Goal: Task Accomplishment & Management: Complete application form

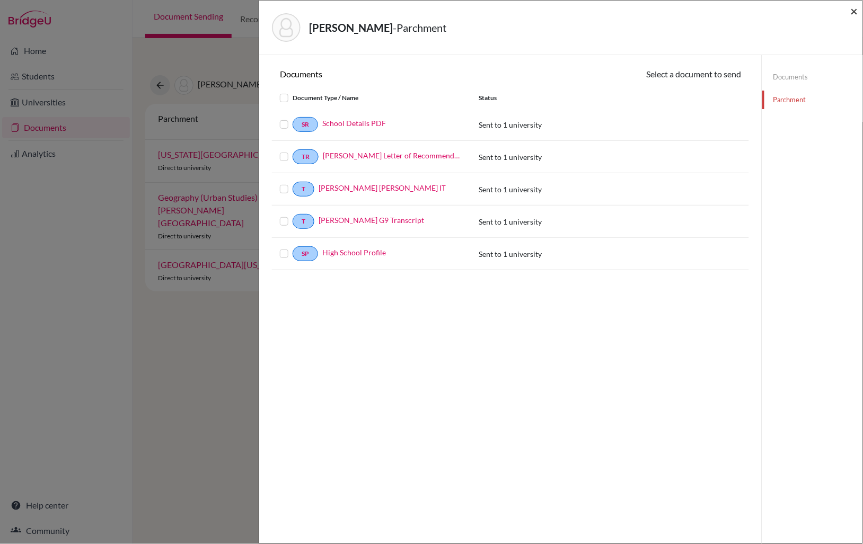
click at [854, 10] on span "×" at bounding box center [854, 10] width 7 height 15
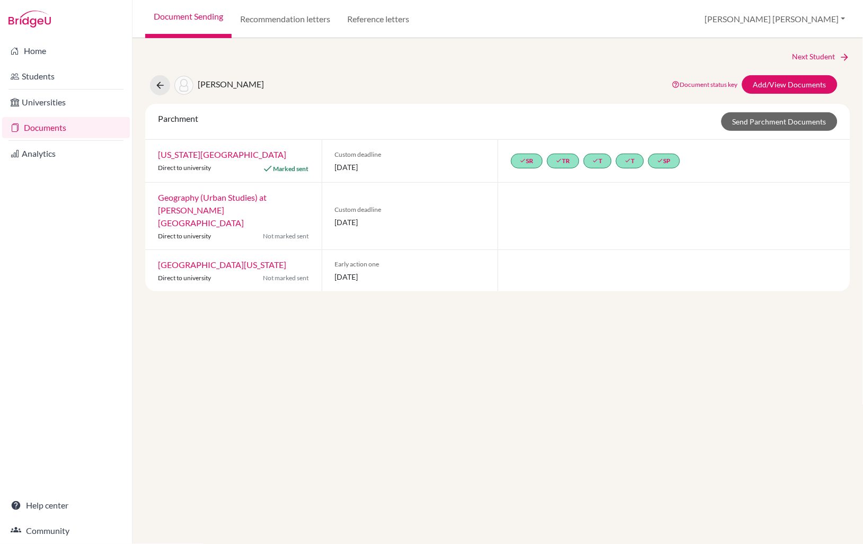
click at [210, 17] on link "Document Sending" at bounding box center [188, 19] width 86 height 38
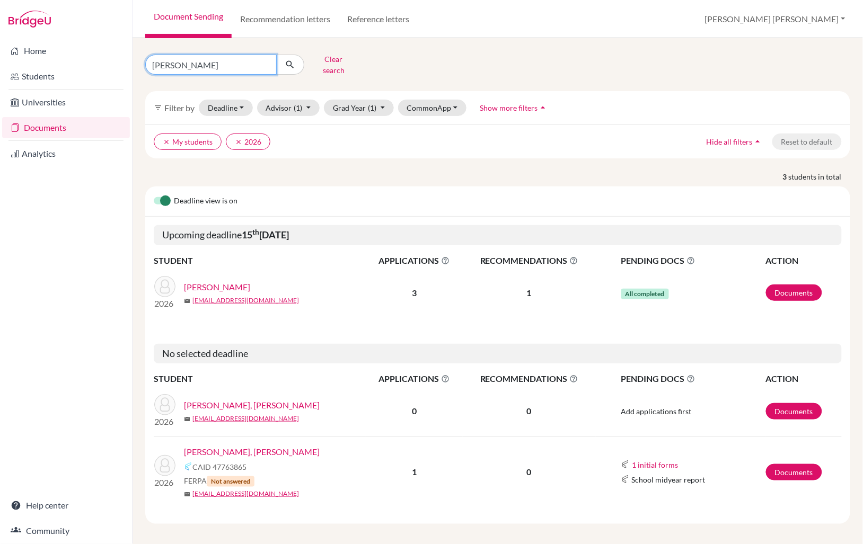
click at [191, 64] on input "jackson" at bounding box center [210, 65] width 131 height 20
type input "arjun"
click button "submit" at bounding box center [290, 65] width 28 height 20
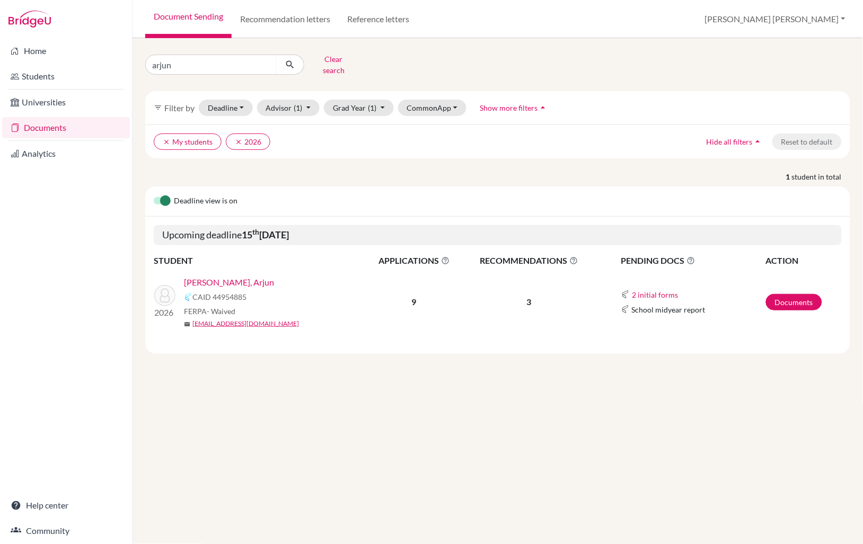
click at [212, 276] on link "[PERSON_NAME], Arjun" at bounding box center [229, 282] width 90 height 13
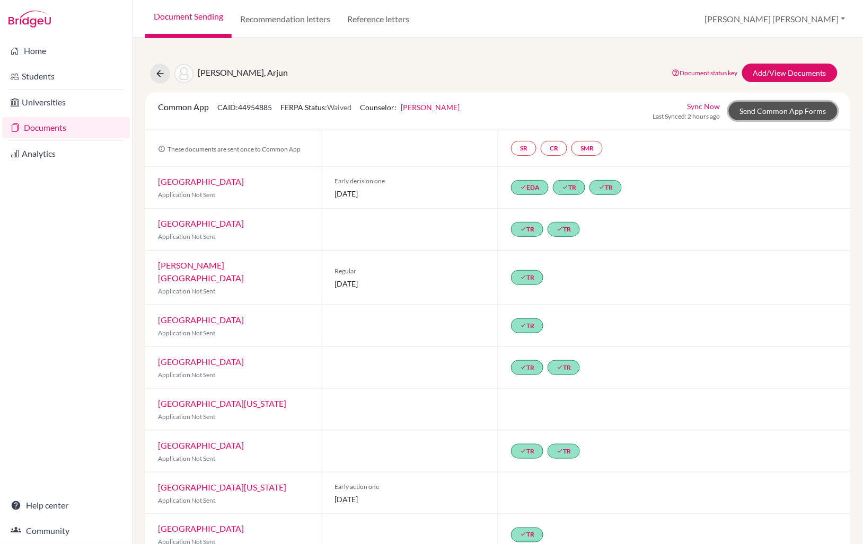
click at [790, 113] on link "Send Common App Forms" at bounding box center [783, 111] width 109 height 19
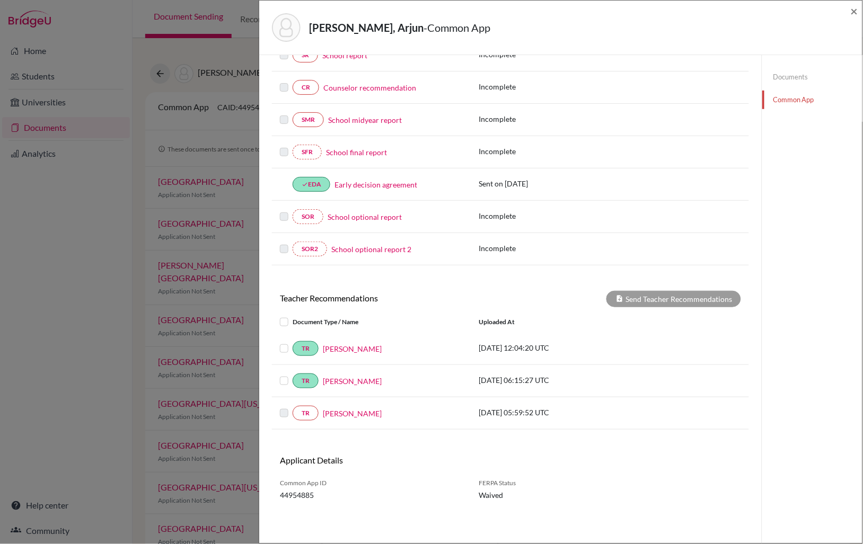
scroll to position [157, 0]
click at [349, 412] on link "[PERSON_NAME]" at bounding box center [352, 413] width 59 height 11
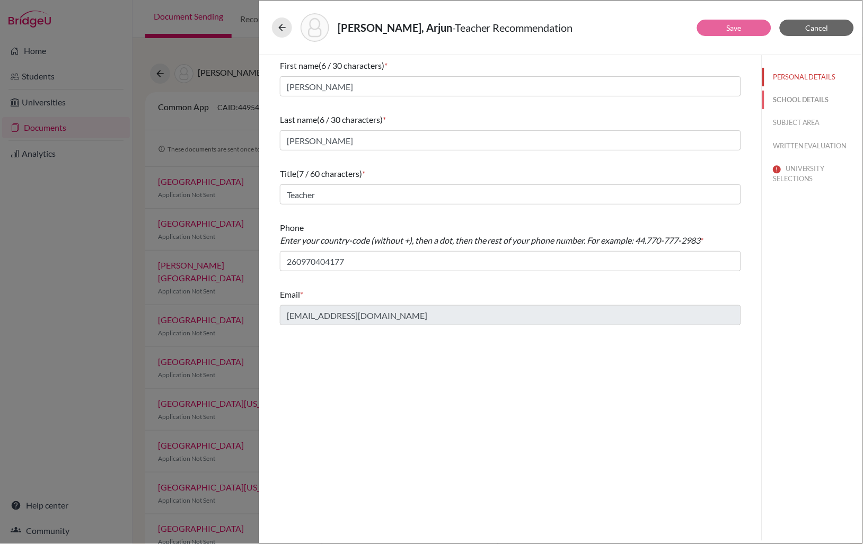
click at [791, 103] on button "SCHOOL DETAILS" at bounding box center [812, 100] width 100 height 19
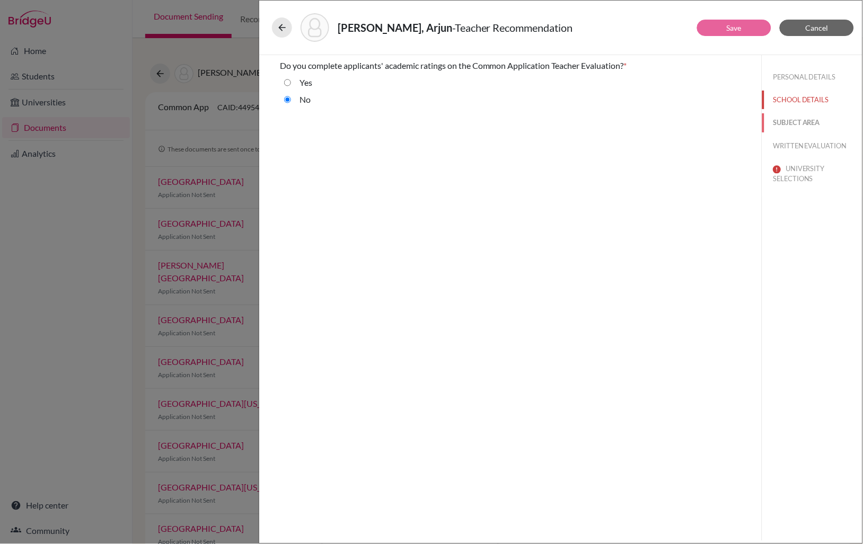
click at [791, 123] on button "SUBJECT AREA" at bounding box center [812, 122] width 100 height 19
select select "5"
click at [788, 143] on button "WRITTEN EVALUATION" at bounding box center [812, 146] width 100 height 19
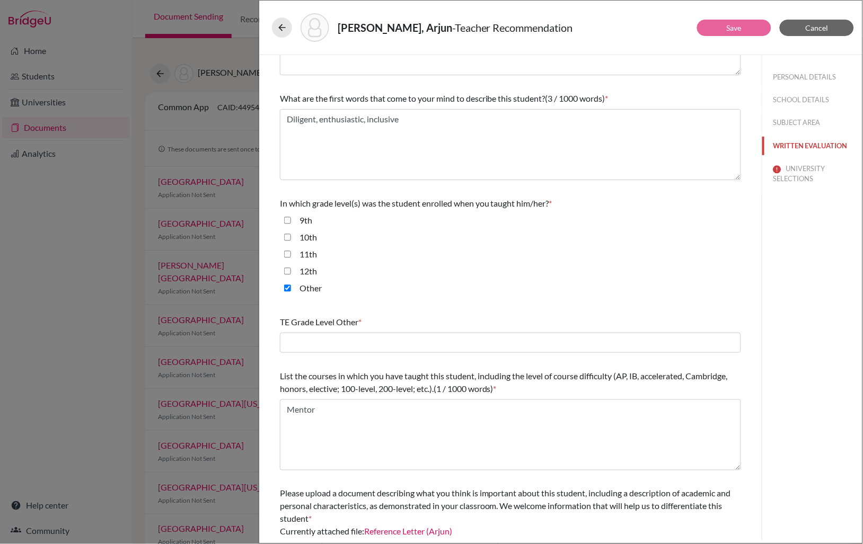
scroll to position [179, 0]
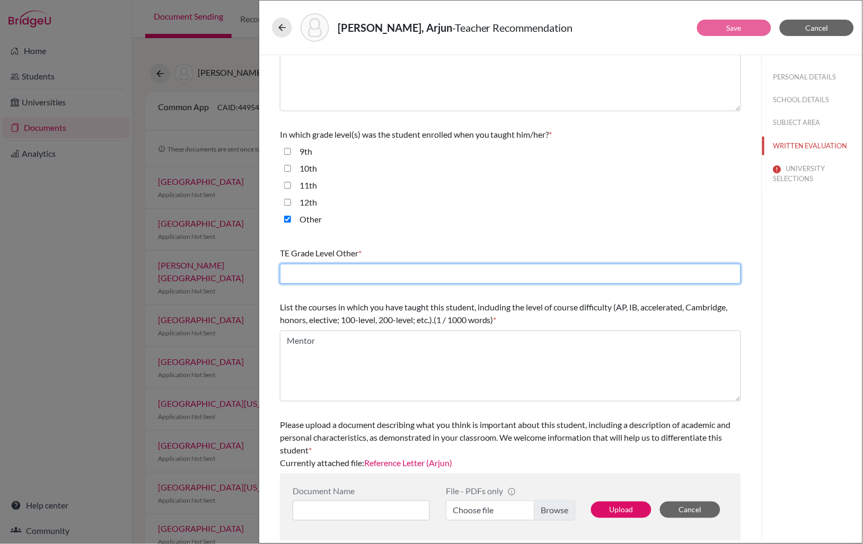
click at [297, 273] on input "text" at bounding box center [510, 274] width 461 height 20
type input "10, 11, 12"
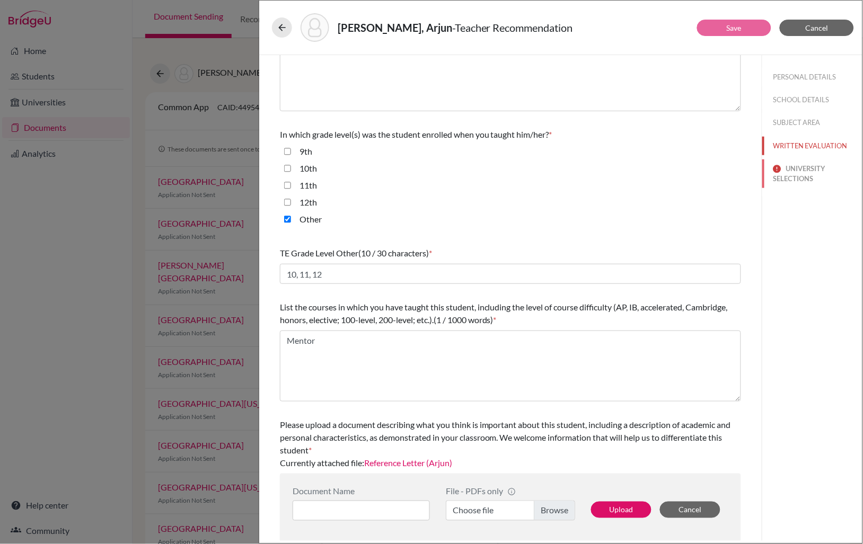
click at [793, 171] on button "UNIVERSITY SELECTIONS" at bounding box center [812, 174] width 100 height 29
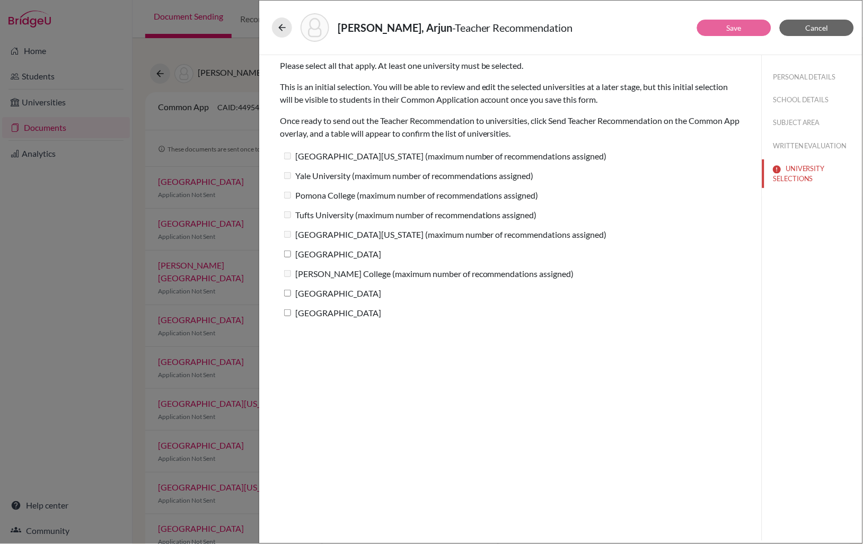
click at [288, 312] on input "[GEOGRAPHIC_DATA]" at bounding box center [287, 313] width 7 height 7
checkbox input "true"
click at [742, 24] on button "Save" at bounding box center [734, 28] width 74 height 16
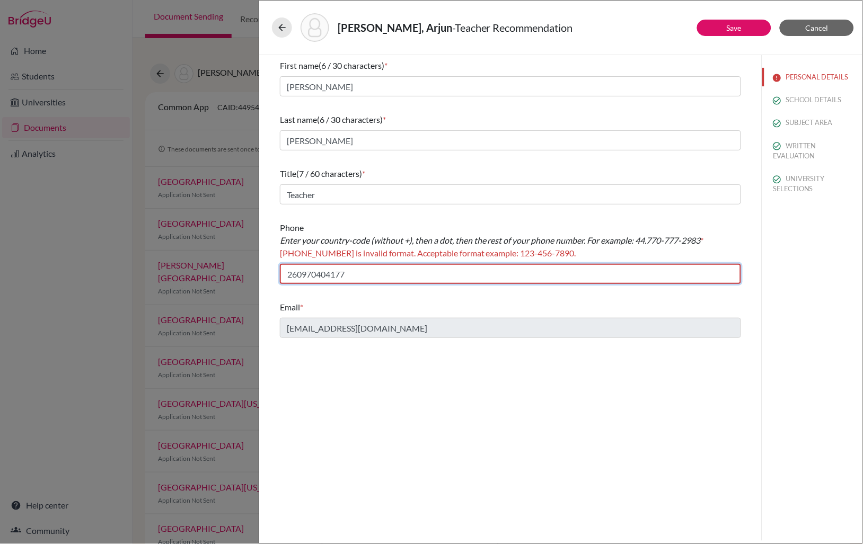
click at [301, 275] on input "260970404177" at bounding box center [510, 274] width 461 height 20
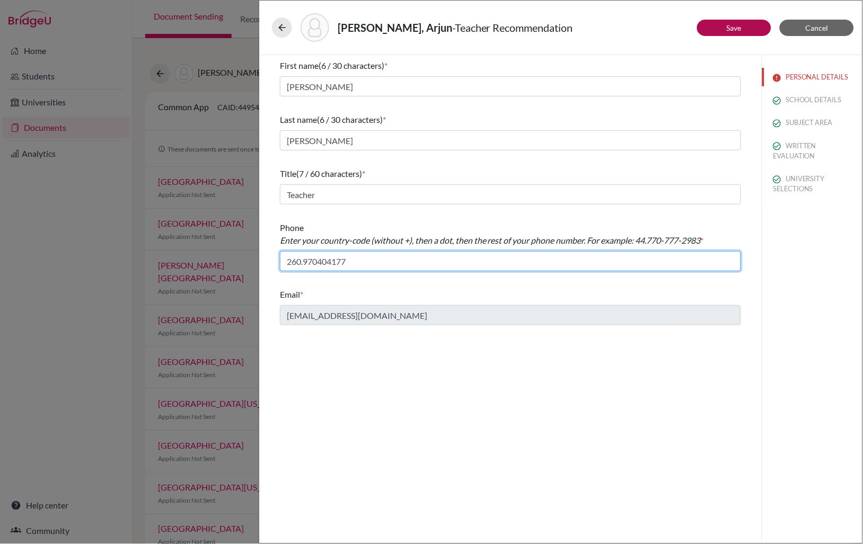
type input "260.970404177"
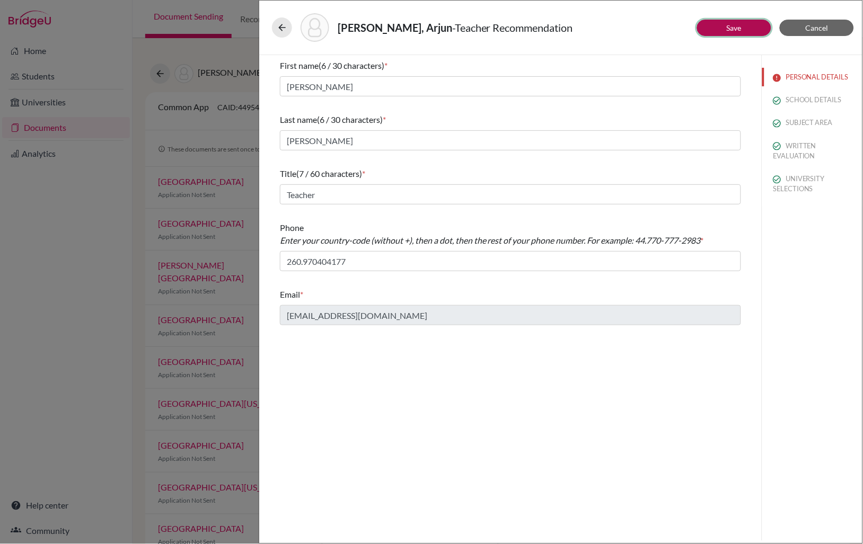
click at [727, 30] on link "Save" at bounding box center [734, 27] width 15 height 9
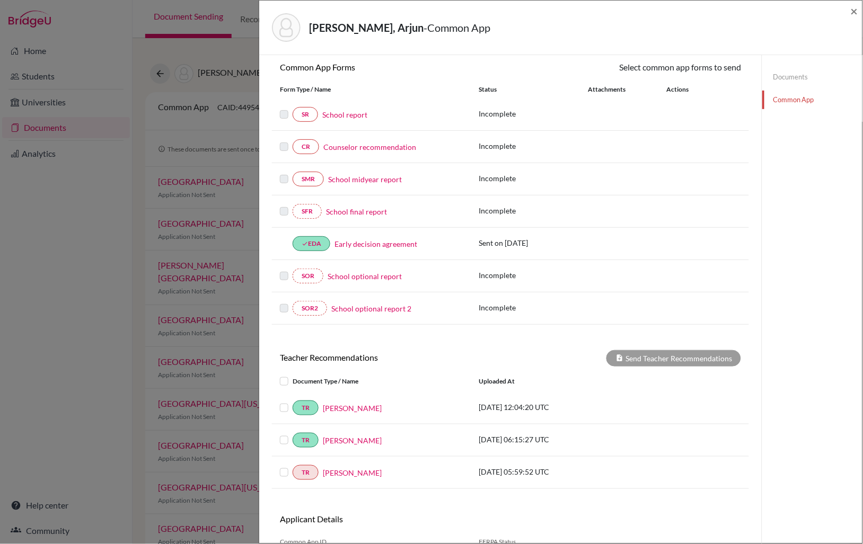
scroll to position [157, 0]
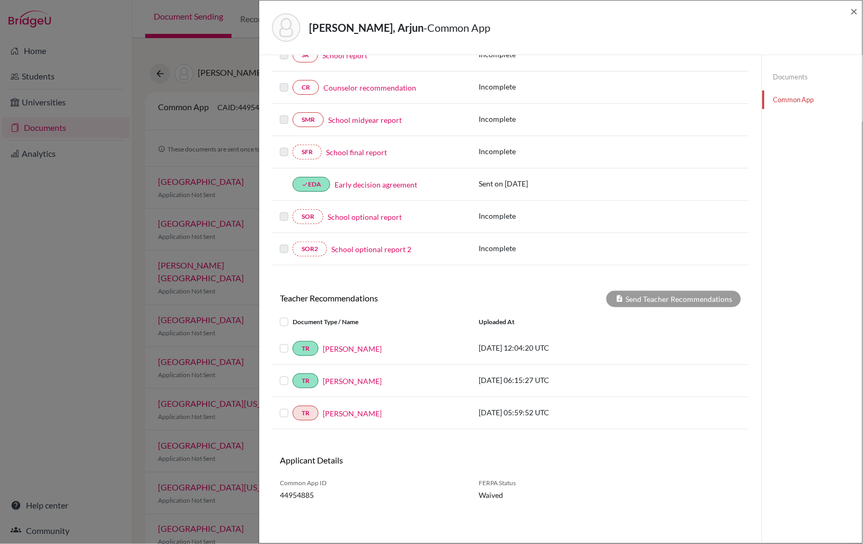
click at [293, 407] on label at bounding box center [293, 407] width 0 height 0
click at [0, 0] on input "checkbox" at bounding box center [0, 0] width 0 height 0
click at [686, 295] on button "Send Teacher Recommendations" at bounding box center [673, 299] width 135 height 16
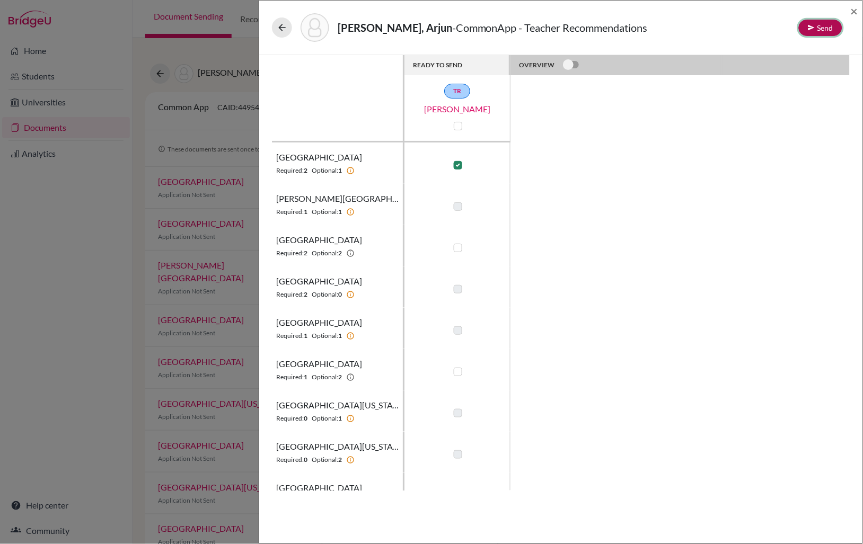
click at [818, 25] on button "Send" at bounding box center [820, 28] width 43 height 16
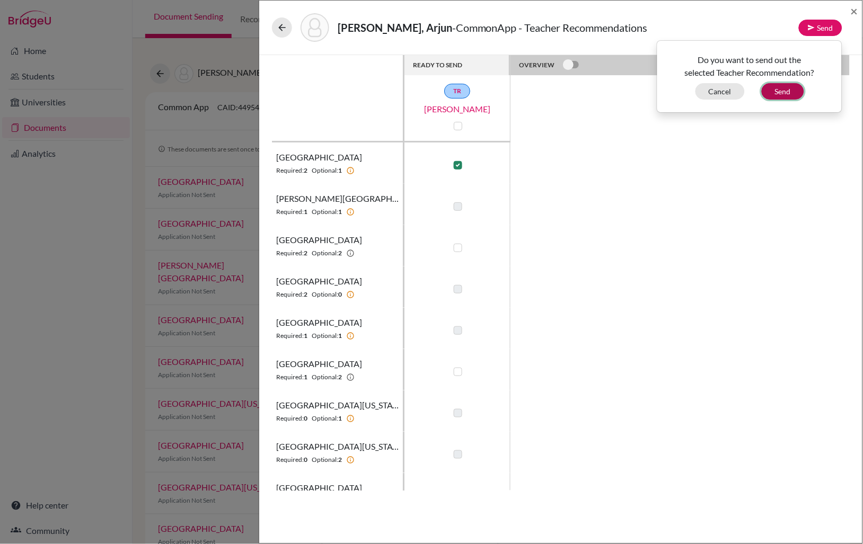
click at [790, 89] on button "Send" at bounding box center [783, 91] width 42 height 16
